Goal: Check status: Check status

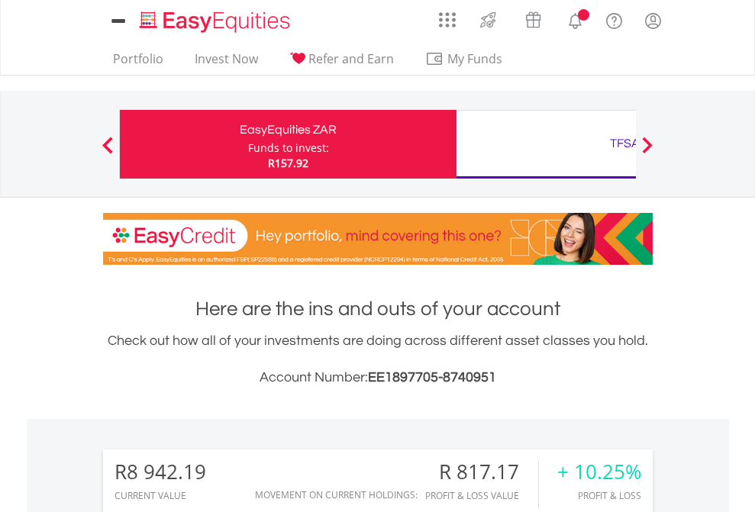
scroll to position [147, 240]
click at [248, 144] on div "Funds to invest:" at bounding box center [288, 147] width 81 height 15
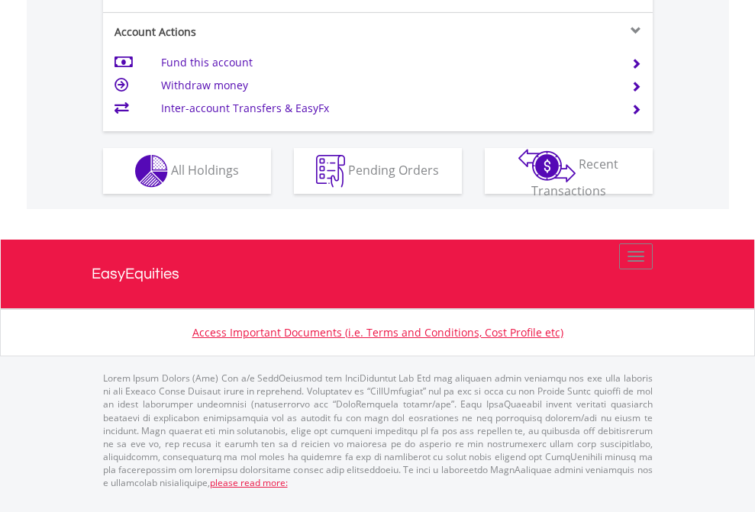
scroll to position [1433, 0]
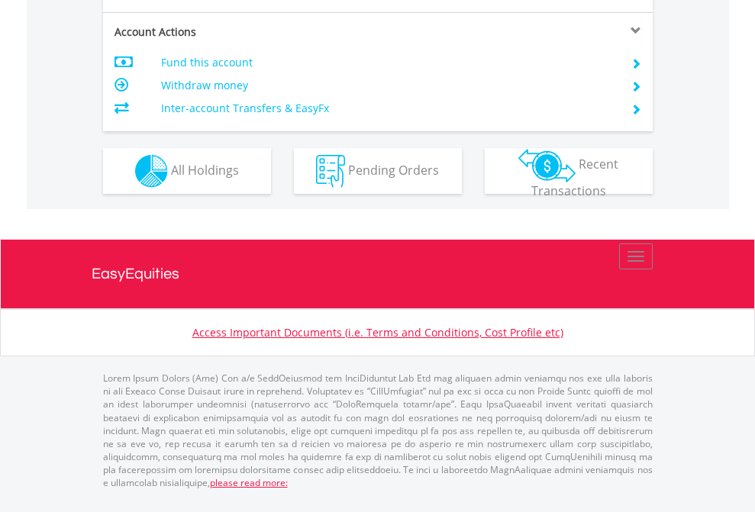
scroll to position [1433, 0]
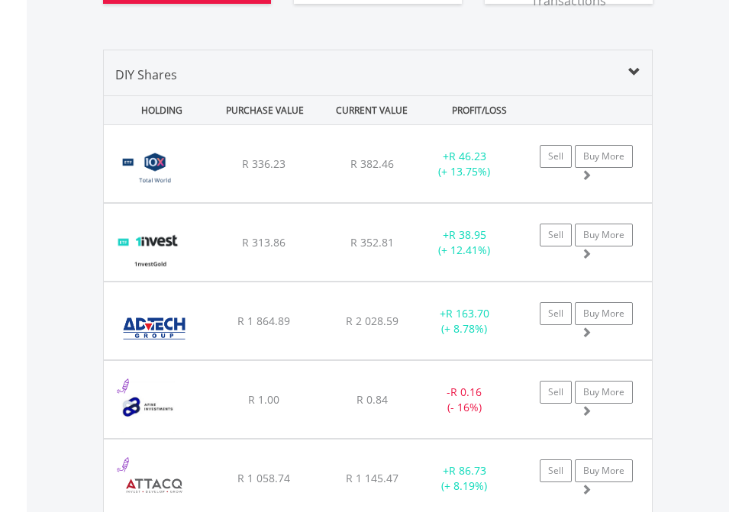
scroll to position [1759, 0]
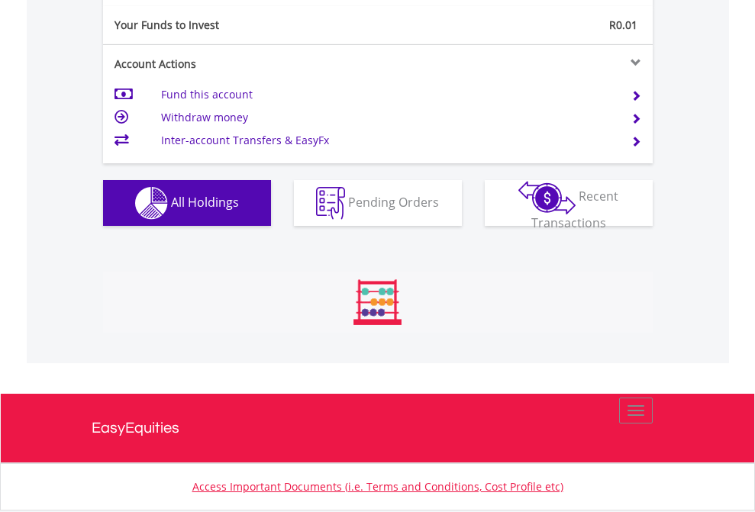
scroll to position [147, 240]
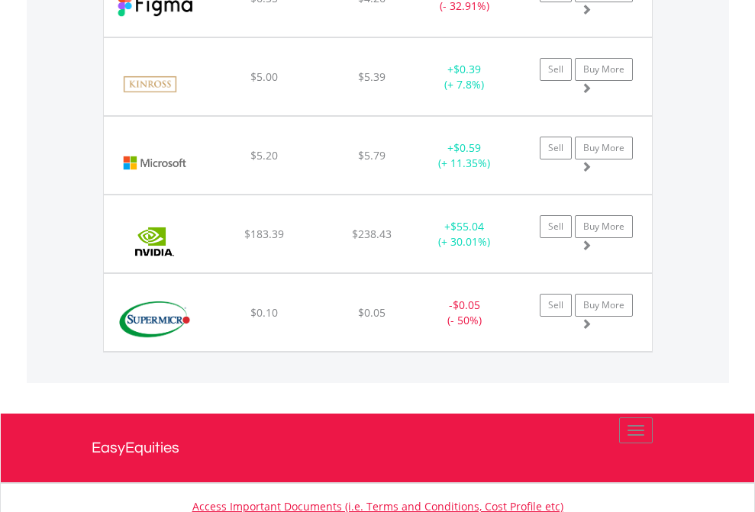
scroll to position [147, 240]
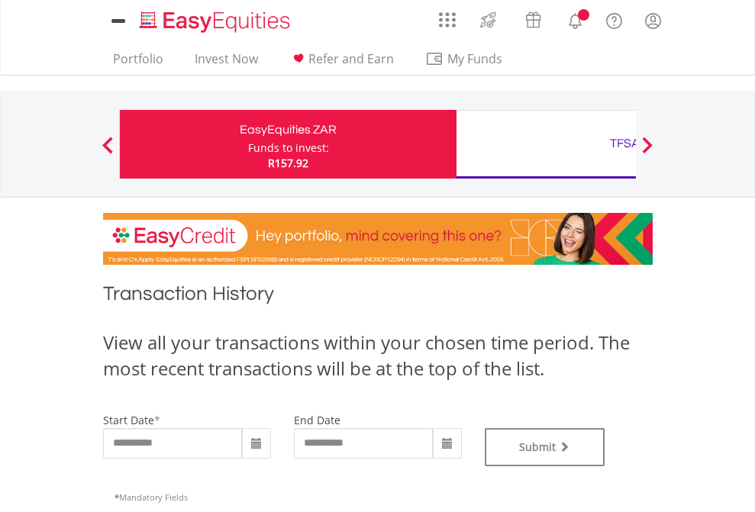
scroll to position [619, 0]
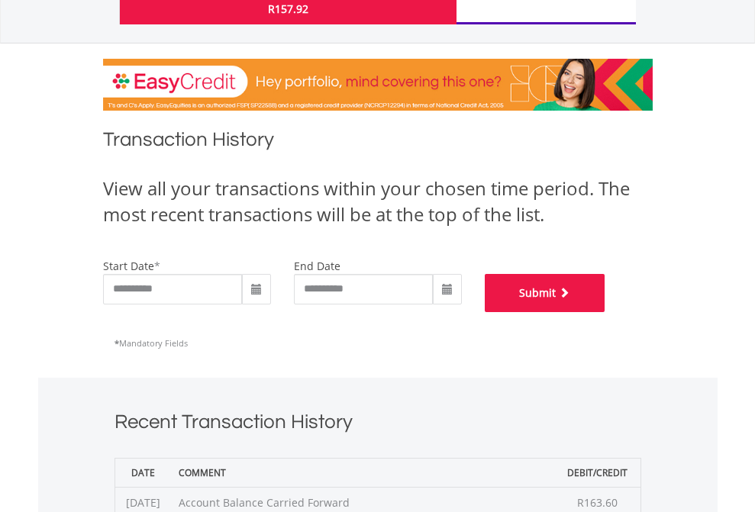
click at [605, 312] on button "Submit" at bounding box center [545, 293] width 121 height 38
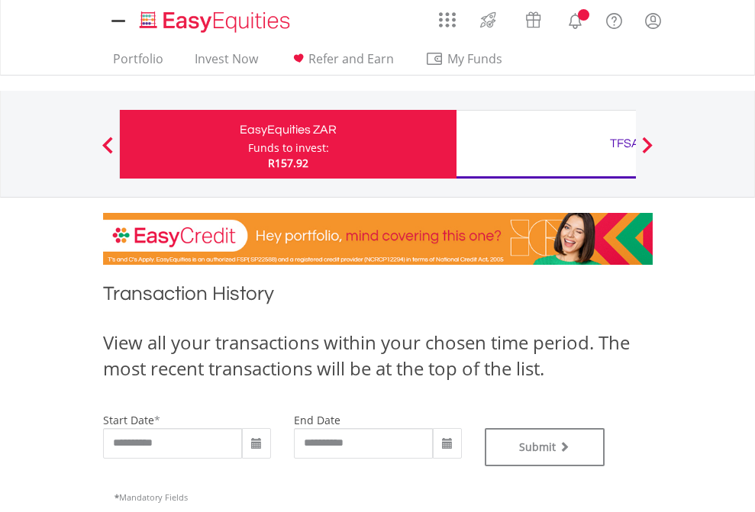
click at [546, 144] on div "TFSA" at bounding box center [625, 143] width 318 height 21
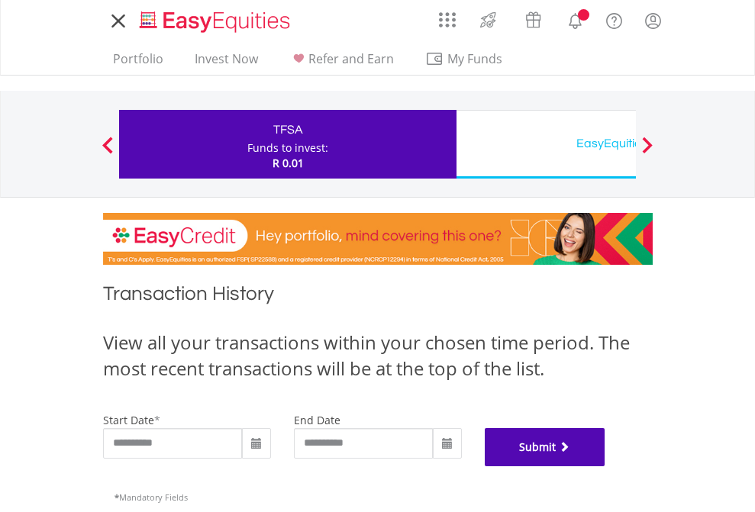
click at [605, 467] on button "Submit" at bounding box center [545, 447] width 121 height 38
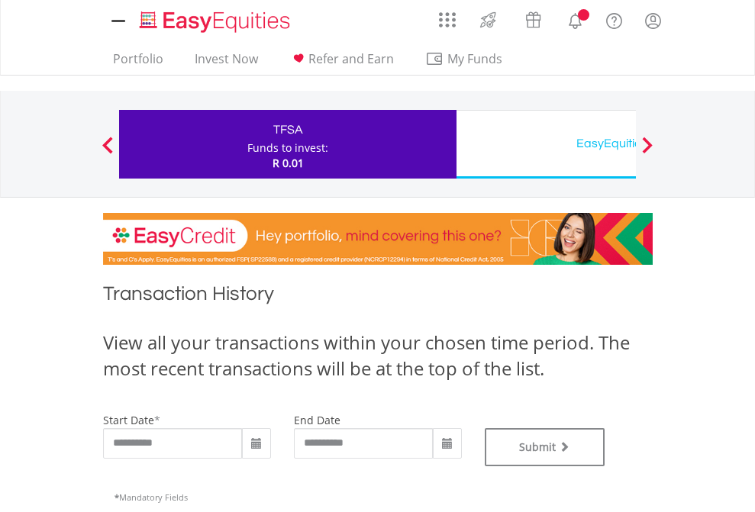
click at [546, 144] on div "EasyEquities USD" at bounding box center [625, 143] width 318 height 21
type input "**********"
